Goal: Task Accomplishment & Management: Manage account settings

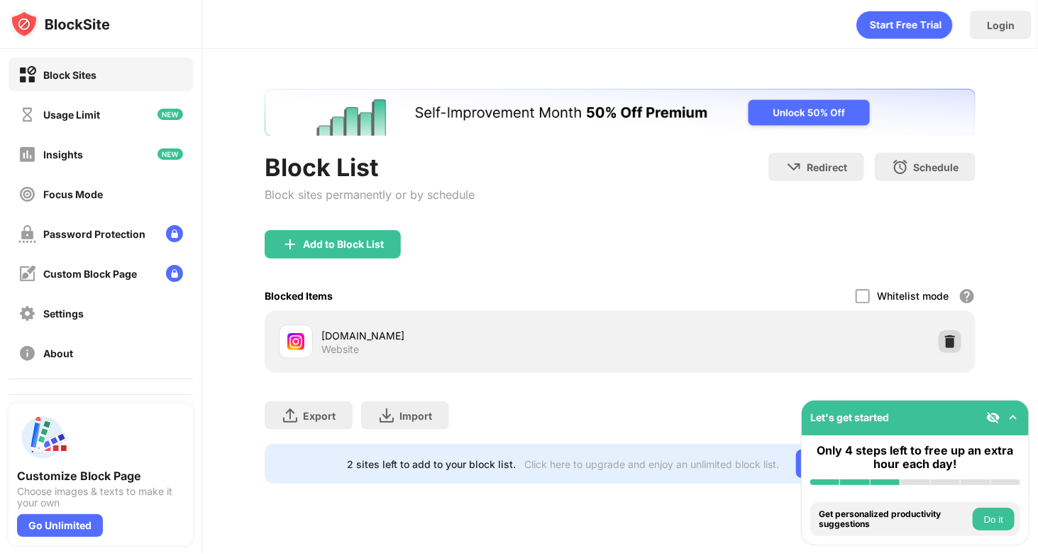
click at [953, 345] on img at bounding box center [950, 341] width 14 height 14
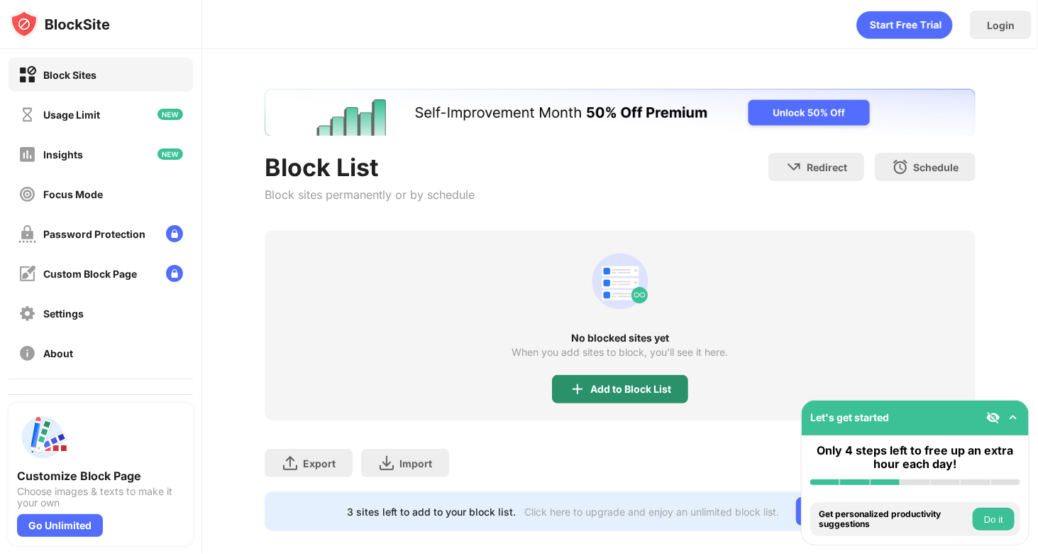
click at [603, 388] on div "Add to Block List" at bounding box center [631, 388] width 81 height 11
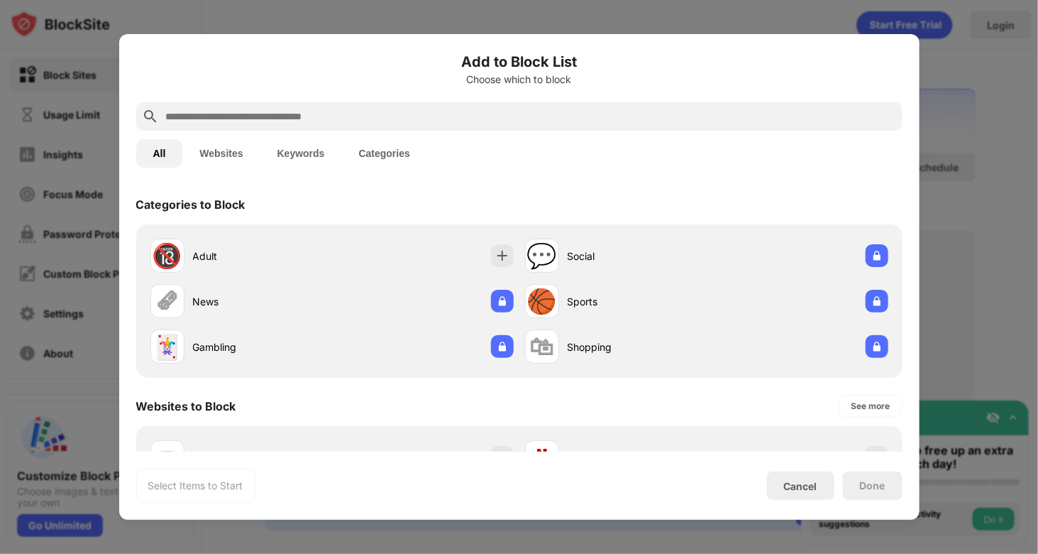
click at [378, 116] on input "text" at bounding box center [531, 116] width 732 height 17
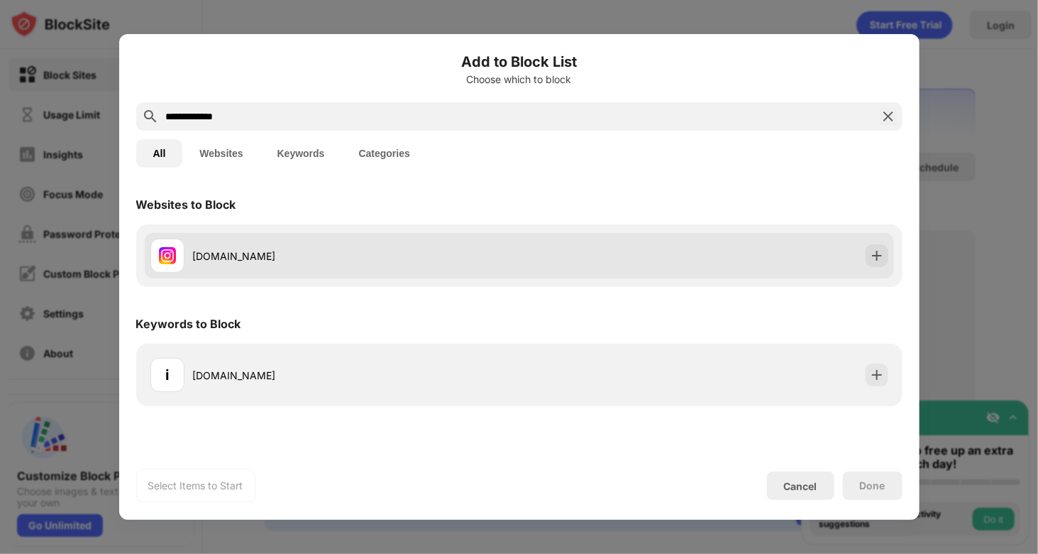
type input "**********"
click at [768, 270] on div "[DOMAIN_NAME]" at bounding box center [520, 255] width 750 height 45
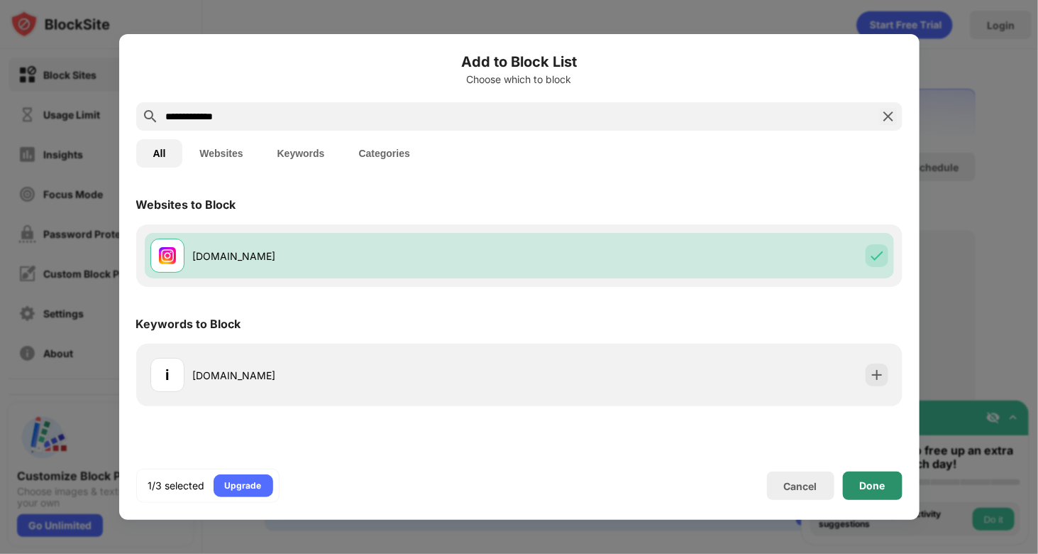
click at [872, 477] on div "Done" at bounding box center [873, 485] width 60 height 28
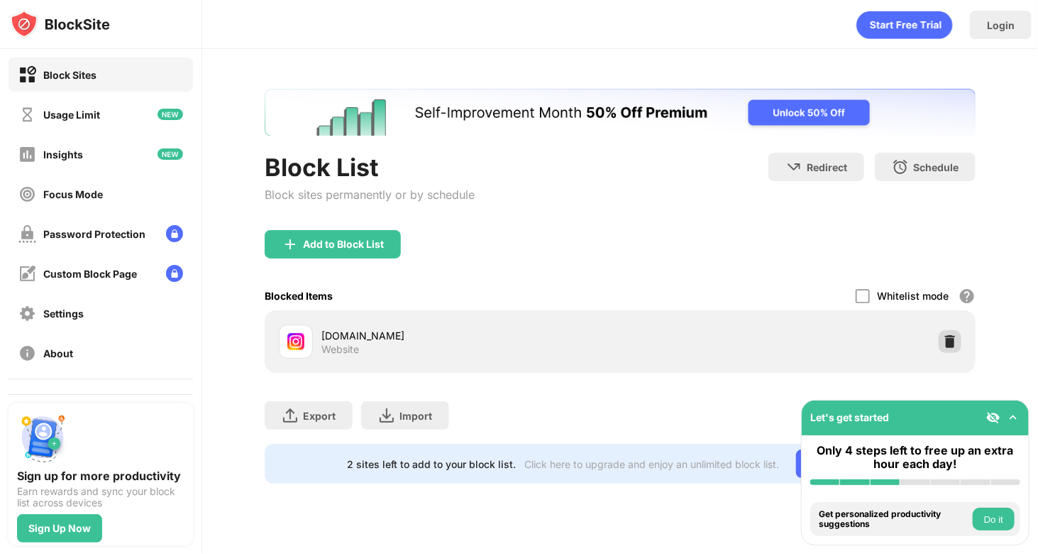
click at [955, 340] on img at bounding box center [950, 341] width 14 height 14
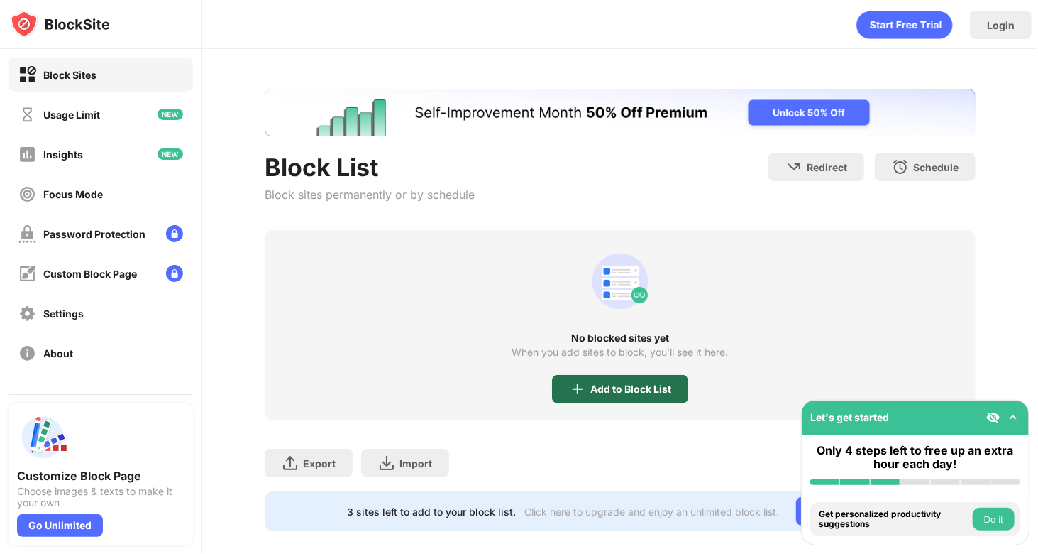
click at [625, 383] on div "Add to Block List" at bounding box center [631, 388] width 81 height 11
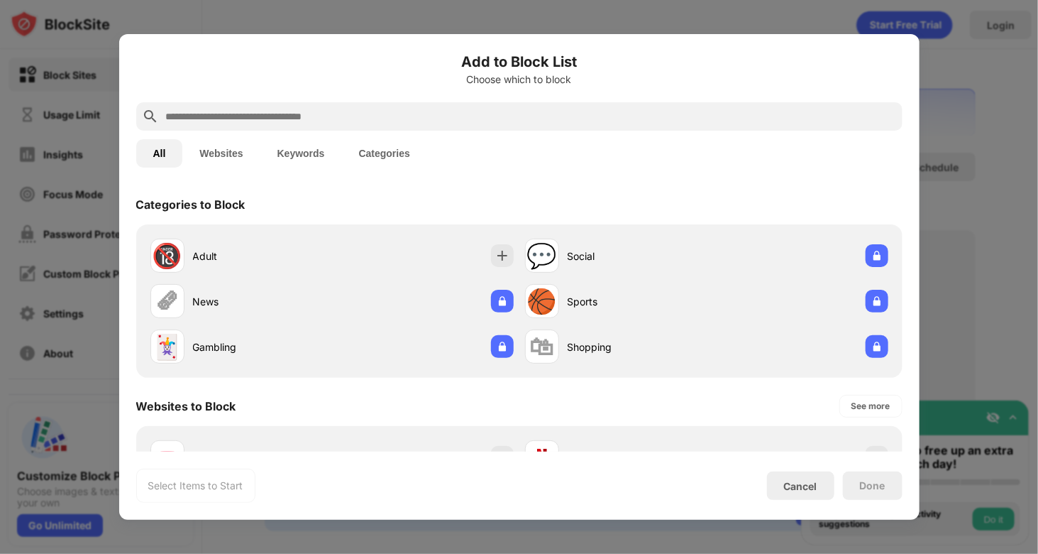
click at [405, 130] on div at bounding box center [519, 116] width 767 height 28
click at [393, 123] on input "text" at bounding box center [531, 116] width 732 height 17
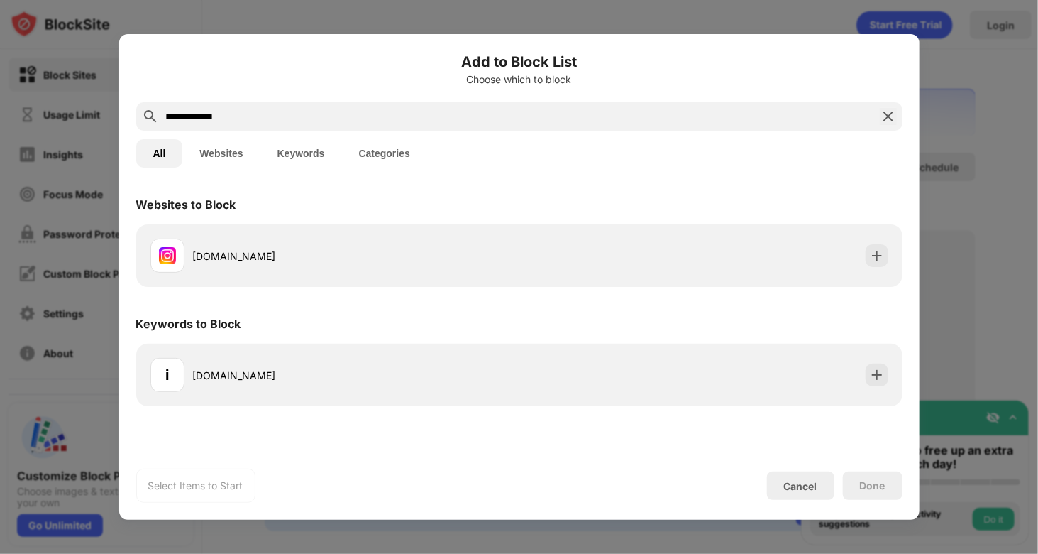
type input "**********"
click at [469, 224] on div "Websites to Block" at bounding box center [519, 205] width 767 height 40
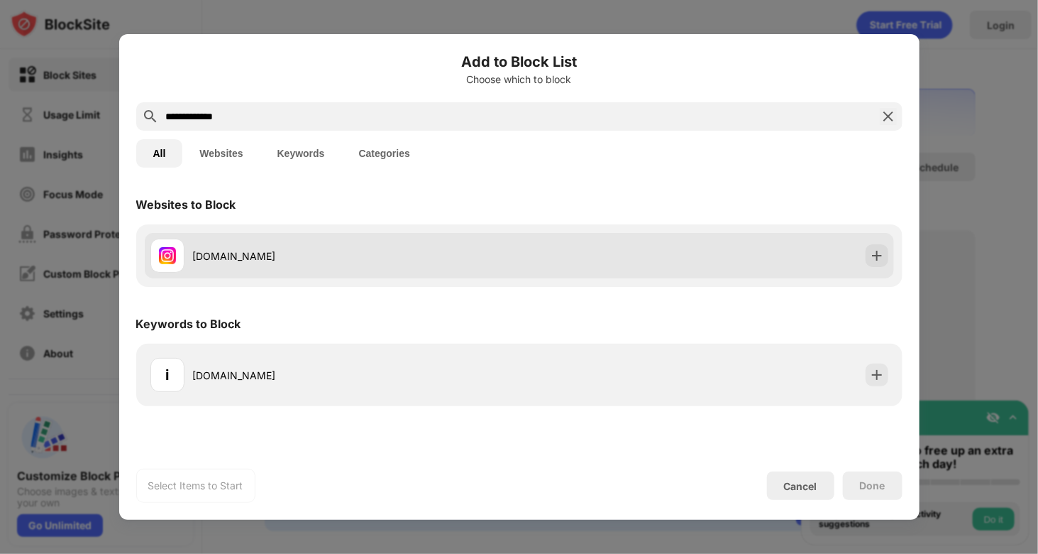
click at [485, 240] on div "[DOMAIN_NAME]" at bounding box center [334, 255] width 369 height 34
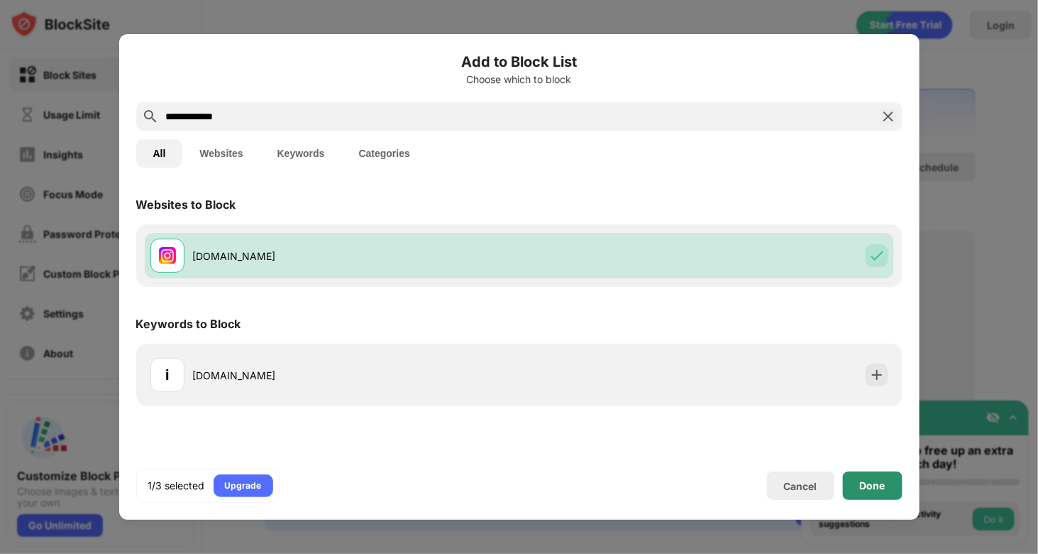
click at [869, 476] on div "Done" at bounding box center [873, 485] width 60 height 28
